Goal: Book appointment/travel/reservation

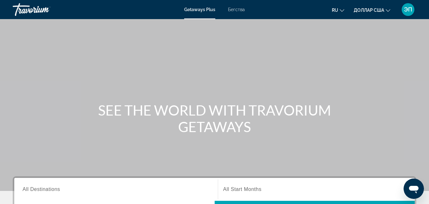
click at [236, 10] on font "Бегства" at bounding box center [236, 9] width 17 height 5
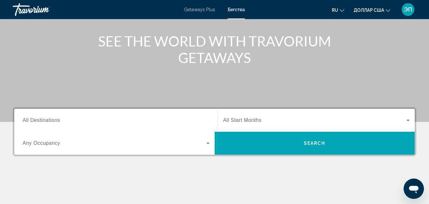
scroll to position [70, 0]
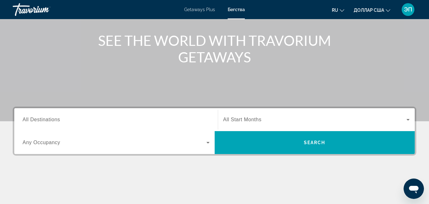
click at [47, 119] on span "All Destinations" at bounding box center [41, 119] width 37 height 5
click at [47, 119] on input "Destination All Destinations" at bounding box center [116, 120] width 187 height 8
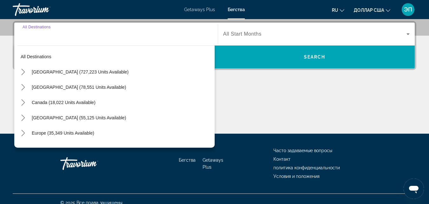
scroll to position [155, 0]
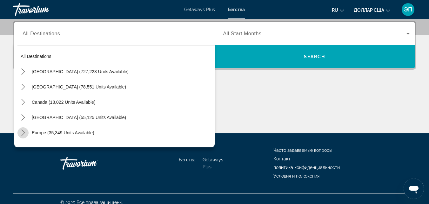
click at [22, 131] on icon "Toggle Europe (35,349 units available) submenu" at bounding box center [23, 132] width 6 height 6
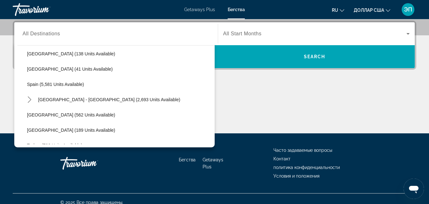
scroll to position [306, 0]
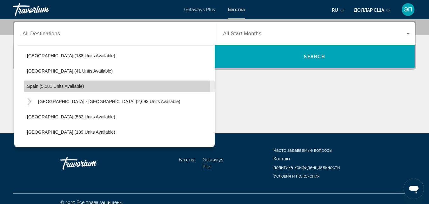
click at [61, 85] on span "Spain (5,581 units available)" at bounding box center [55, 86] width 57 height 5
type input "**********"
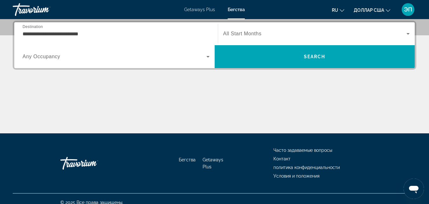
click at [262, 29] on div "Search widget" at bounding box center [316, 34] width 187 height 18
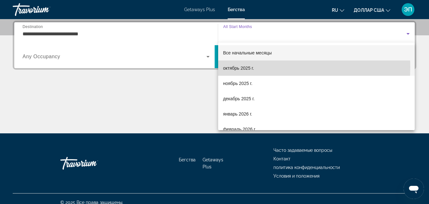
click at [239, 67] on font "октябрь 2025 г." at bounding box center [238, 67] width 31 height 5
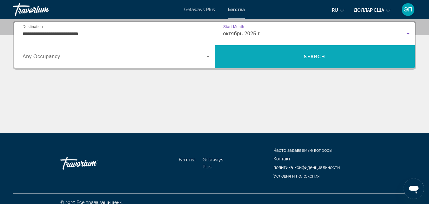
click at [320, 56] on span "Search" at bounding box center [315, 56] width 22 height 5
